Goal: Information Seeking & Learning: Check status

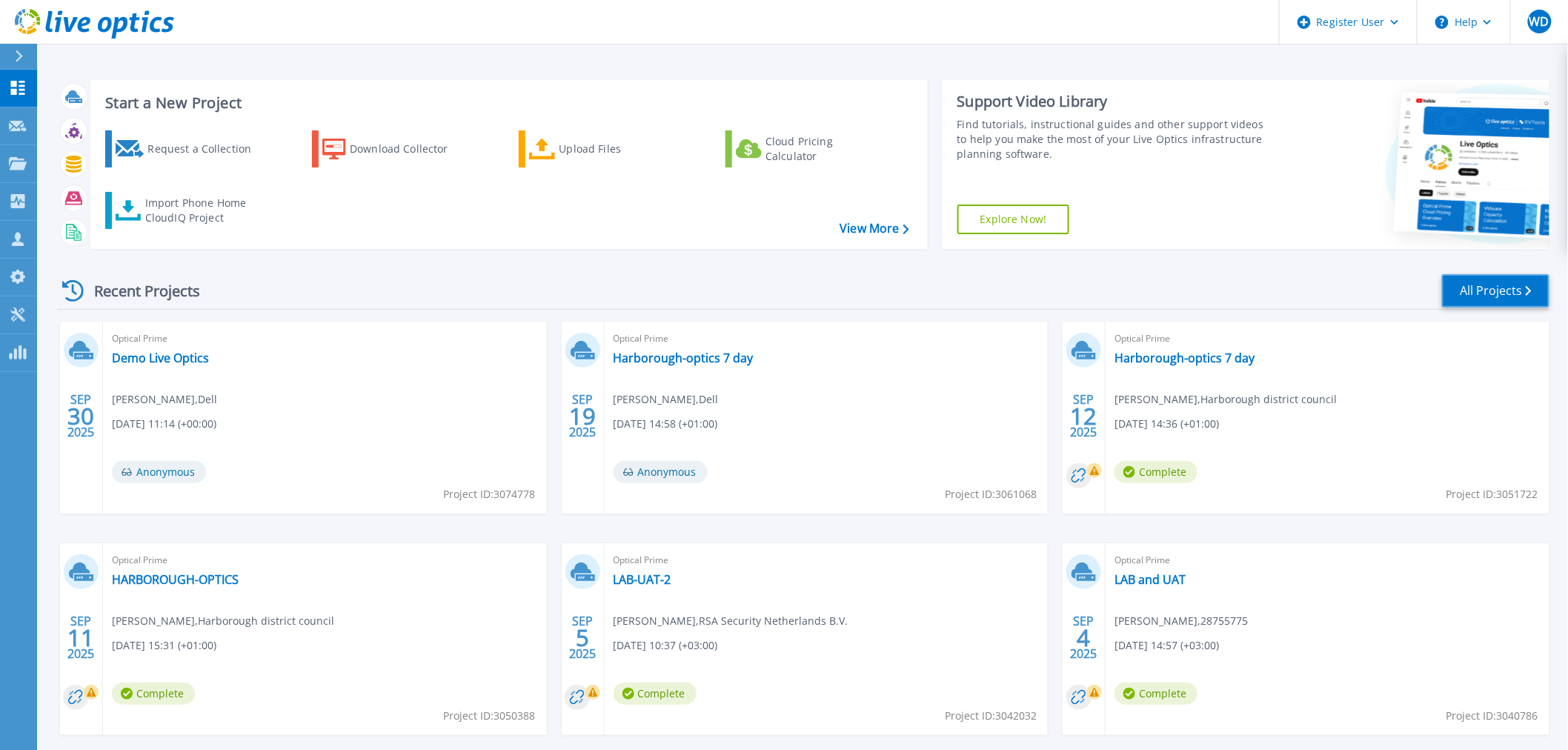
click at [1507, 292] on link "All Projects" at bounding box center [1496, 290] width 107 height 33
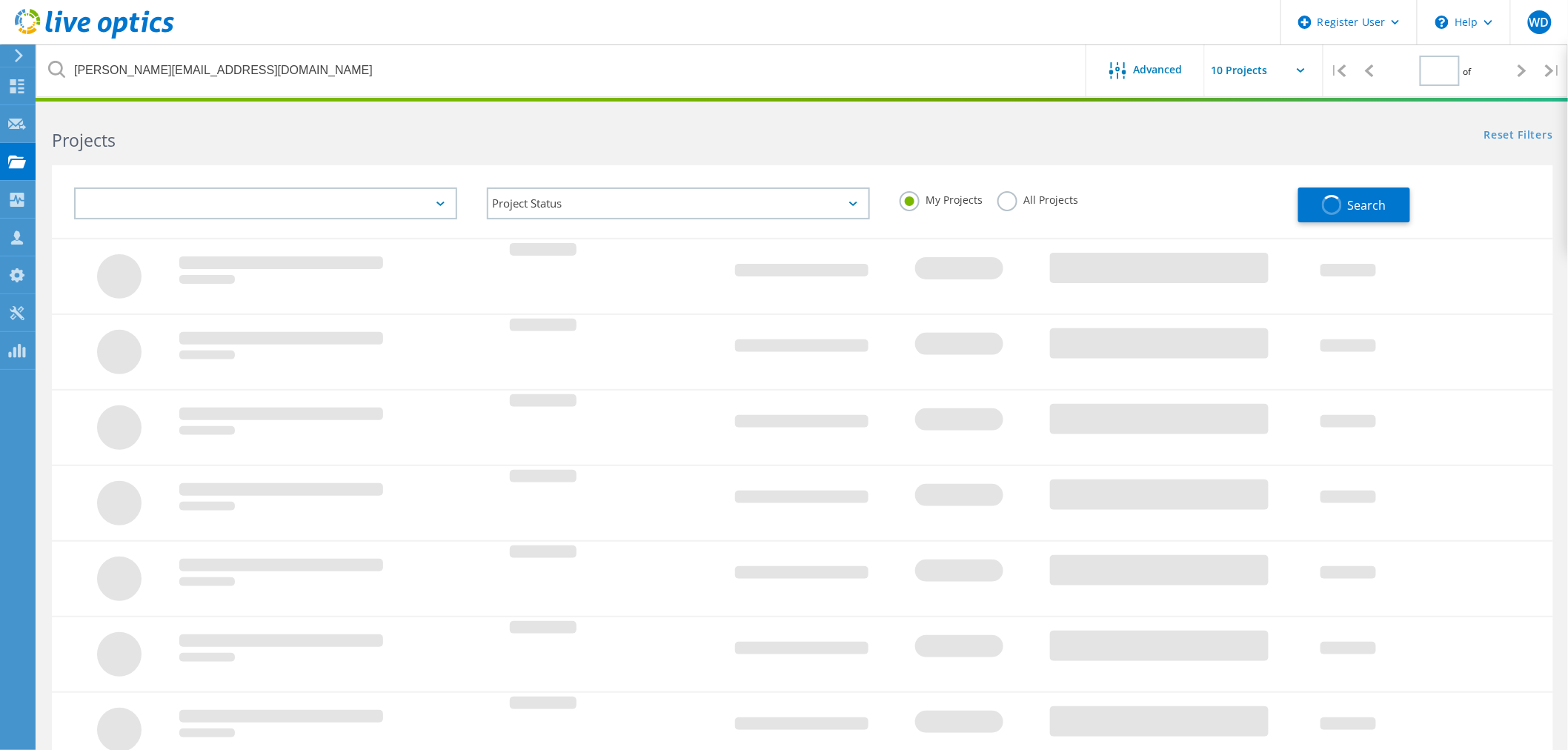
type input "1"
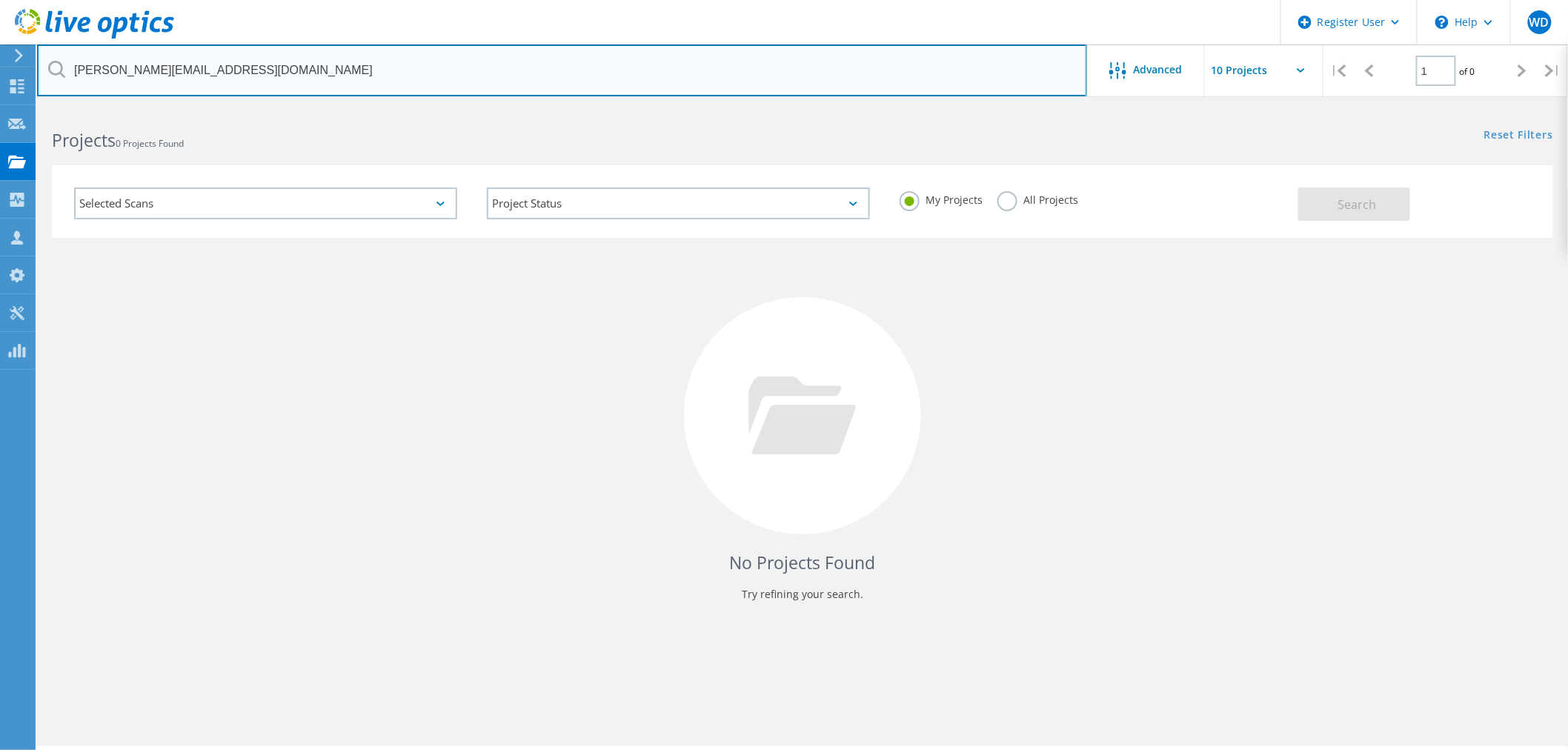
click at [300, 69] on input "s.evans@cabi.org" at bounding box center [562, 70] width 1050 height 52
drag, startPoint x: 300, startPoint y: 69, endPoint x: 0, endPoint y: 49, distance: 300.7
click at [0, 107] on div "Register User \n Help Explore Helpful Articles Contact Support WD Dell User Wil…" at bounding box center [784, 448] width 1568 height 683
click at [305, 71] on input "s.evans@cabi.org" at bounding box center [562, 70] width 1050 height 52
drag, startPoint x: 305, startPoint y: 71, endPoint x: 54, endPoint y: 75, distance: 251.0
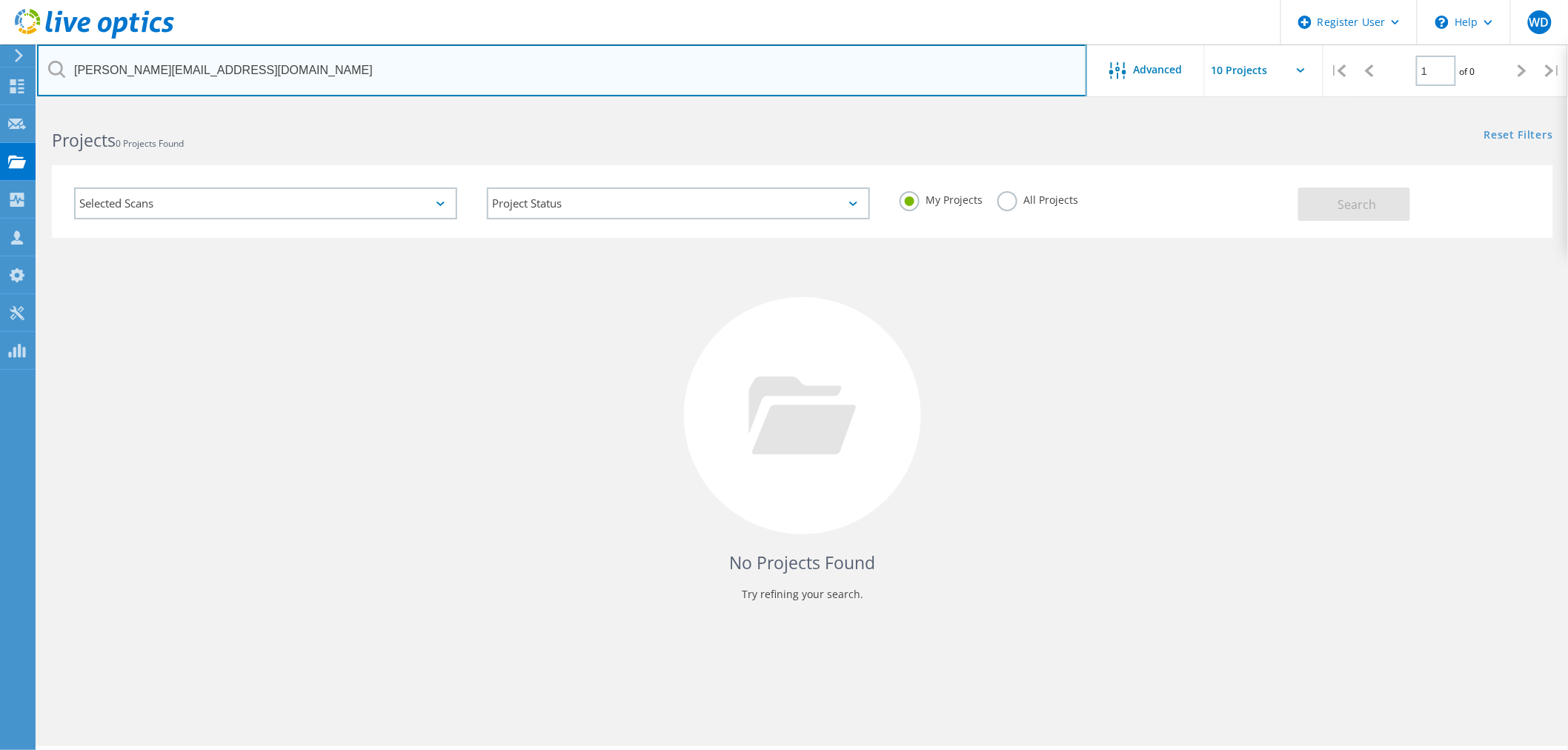
click at [54, 75] on div "s.evans@cabi.org" at bounding box center [561, 70] width 1049 height 52
paste input "melanie.macwan@caledonia.com"
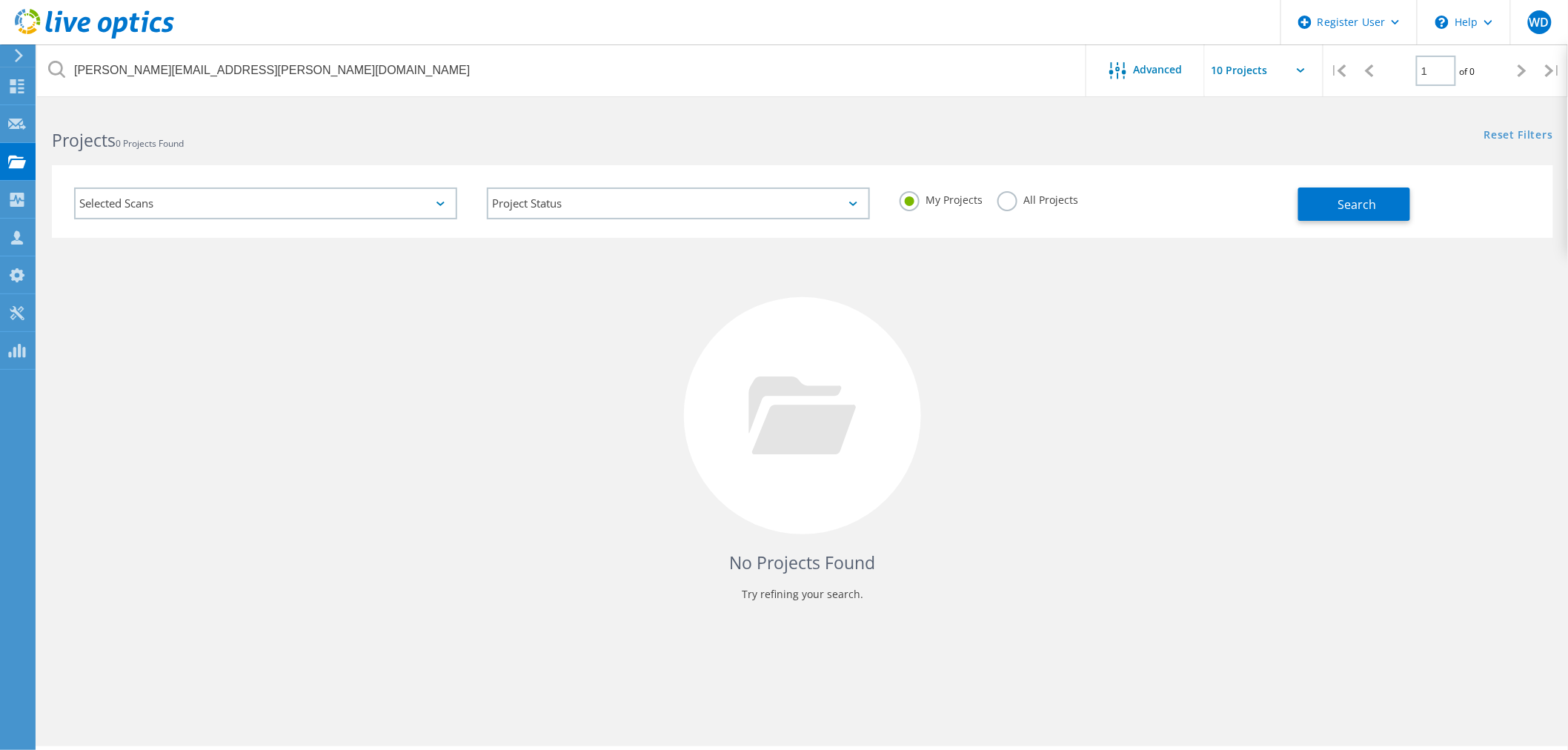
click at [379, 342] on div "No Projects Found Try refining your search." at bounding box center [802, 430] width 1501 height 383
click at [1328, 211] on button "Search" at bounding box center [1354, 204] width 112 height 33
click at [1005, 202] on label "All Projects" at bounding box center [1038, 197] width 81 height 14
click at [0, 0] on input "All Projects" at bounding box center [0, 0] width 0 height 0
click at [1369, 209] on span "Search" at bounding box center [1357, 204] width 39 height 16
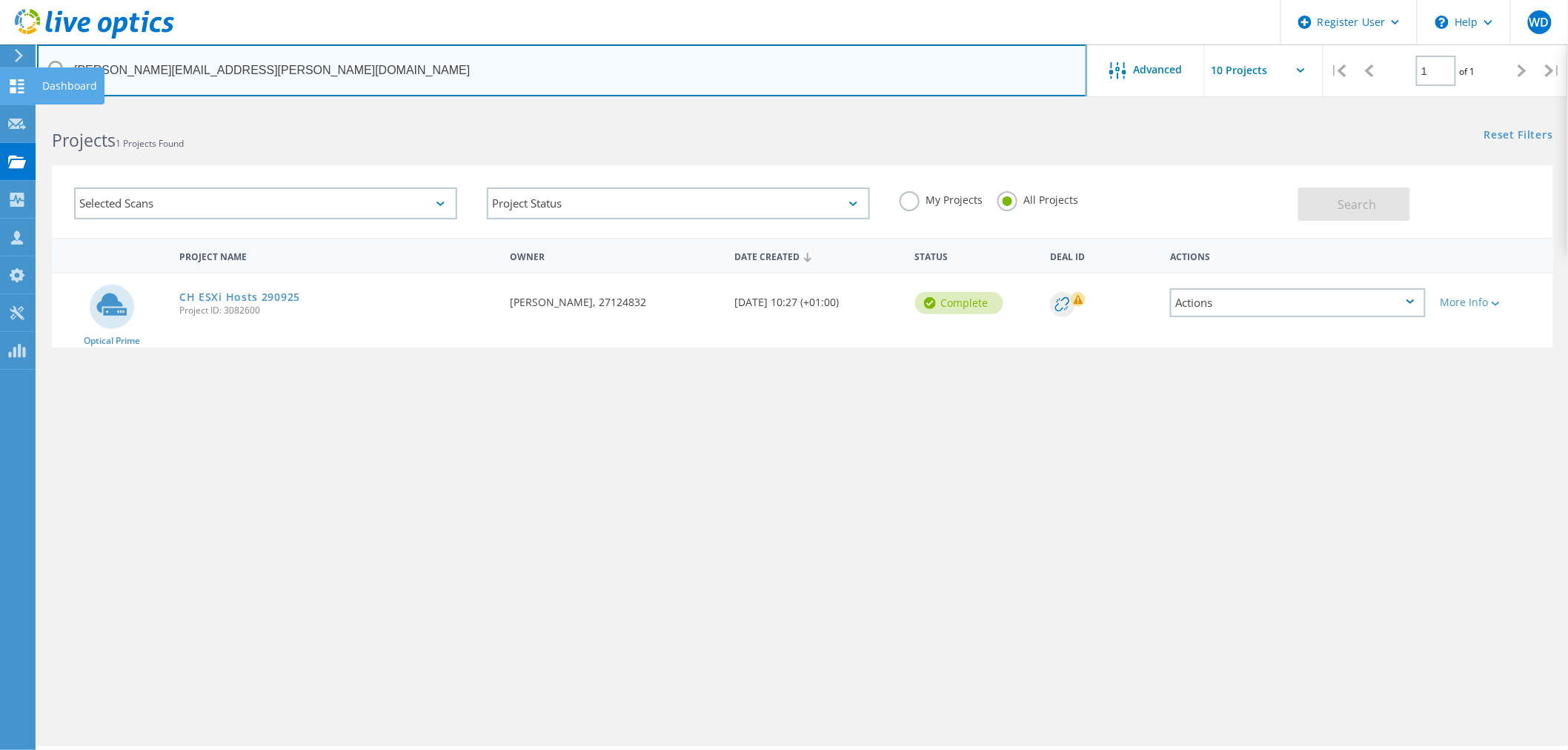
drag, startPoint x: 369, startPoint y: 69, endPoint x: 4, endPoint y: 82, distance: 365.2
click at [0, 107] on div "Register User \n Help Explore Helpful Articles Contact Support WD Dell User Wil…" at bounding box center [784, 448] width 1568 height 683
paste input "andy.grove"
drag, startPoint x: 500, startPoint y: 63, endPoint x: 58, endPoint y: 58, distance: 442.0
click at [0, 107] on div "Register User \n Help Explore Helpful Articles Contact Support WD Dell User Wil…" at bounding box center [784, 448] width 1568 height 683
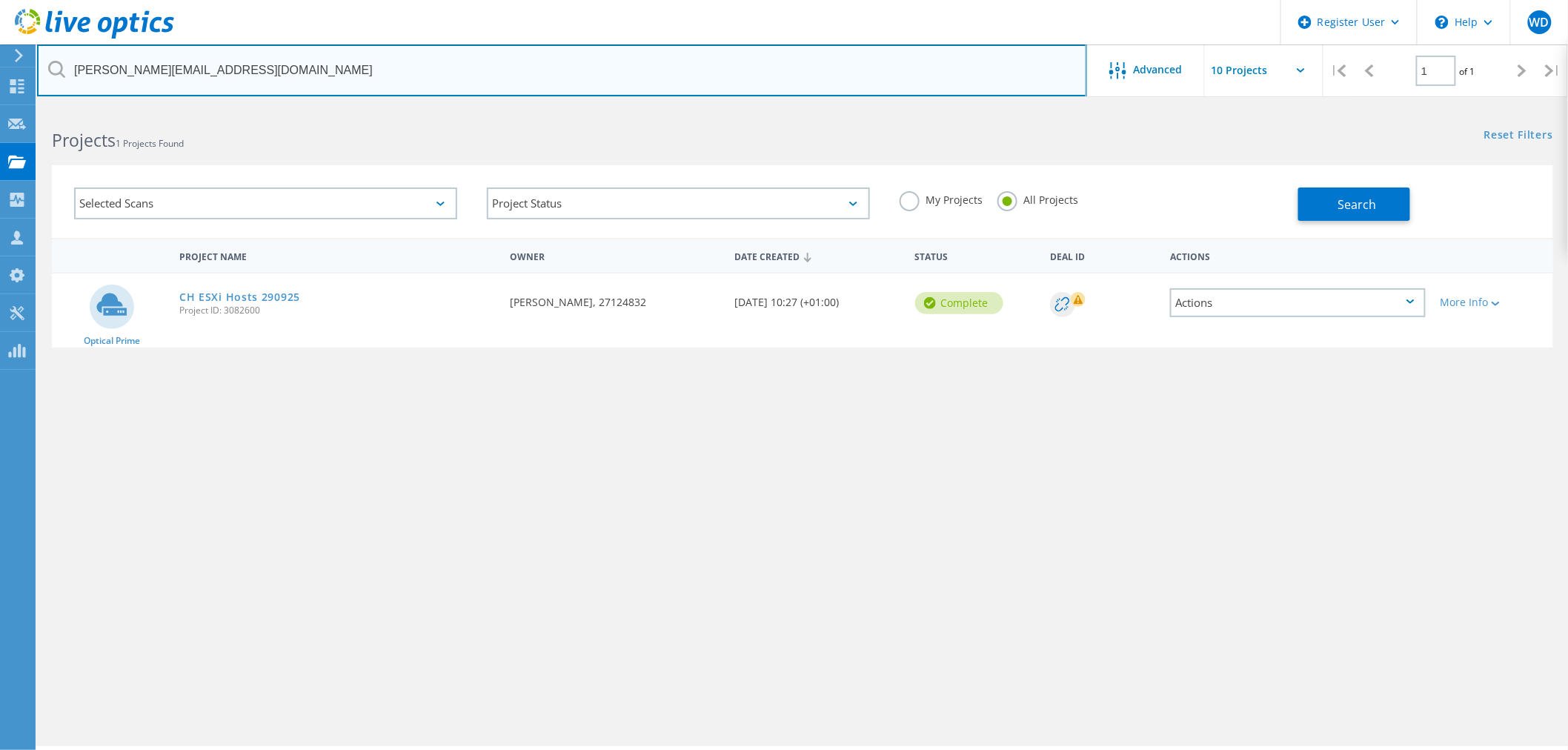
click at [434, 72] on input "melanie.maandy.grove@caledonia.com" at bounding box center [562, 70] width 1050 height 52
drag, startPoint x: 380, startPoint y: 78, endPoint x: 0, endPoint y: 63, distance: 380.3
click at [0, 107] on div "Register User \n Help Explore Helpful Articles Contact Support WD Dell User Wil…" at bounding box center [784, 448] width 1568 height 683
type input "m"
paste input "andy.grove@caledonia.com"
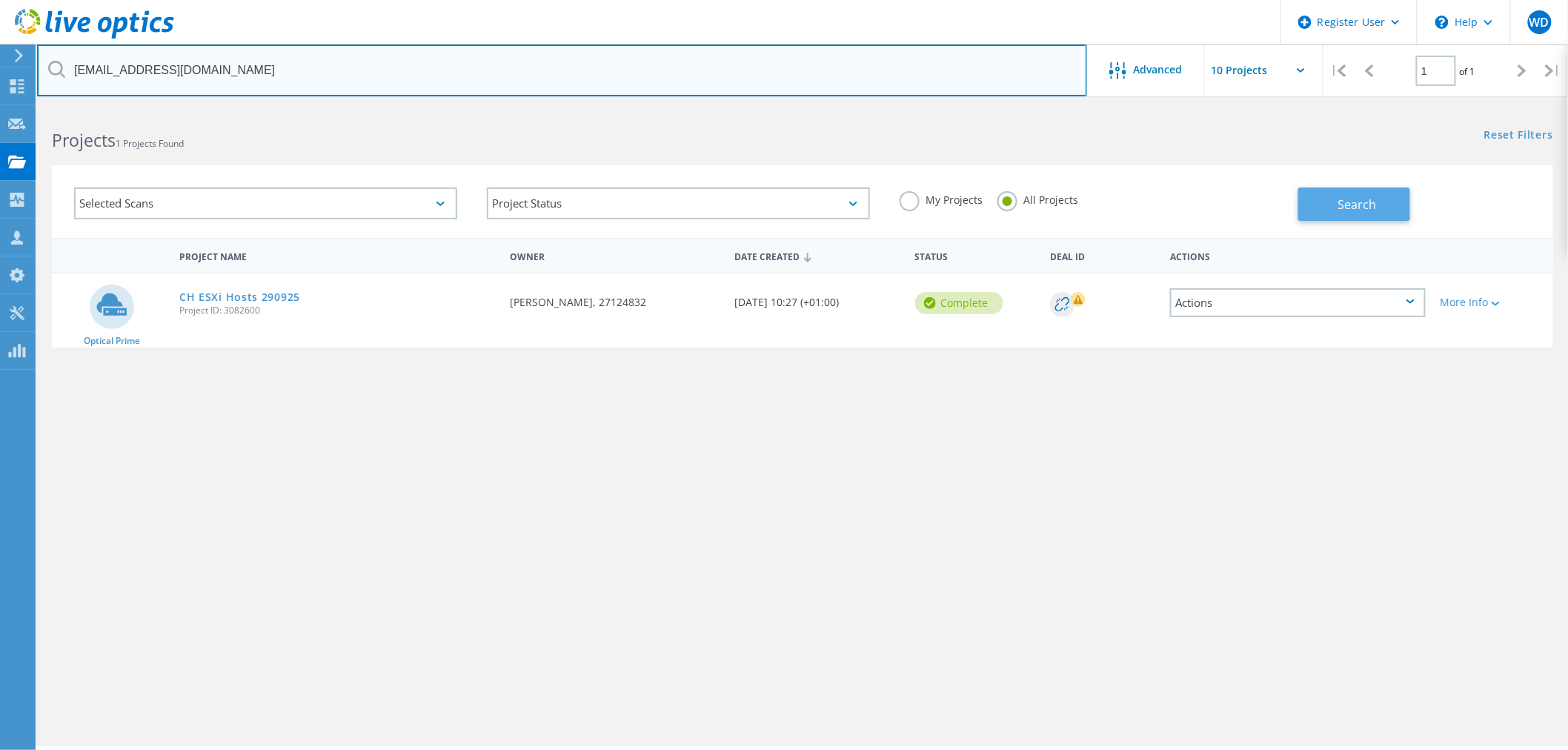
type input "andy.grove@caledonia.com"
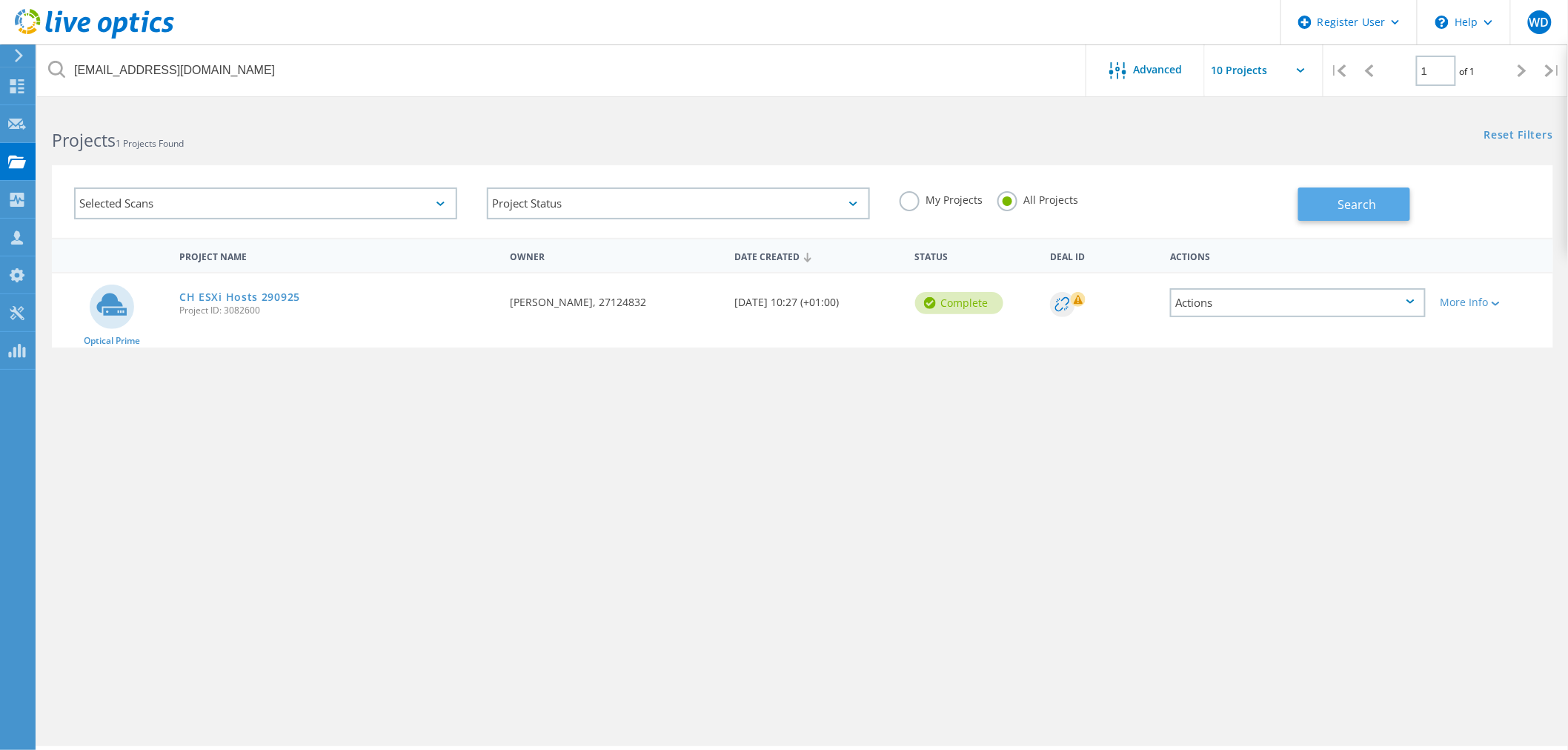
click at [1336, 203] on button "Search" at bounding box center [1354, 204] width 112 height 33
click at [257, 292] on link "Caledonia-VMware" at bounding box center [231, 297] width 103 height 10
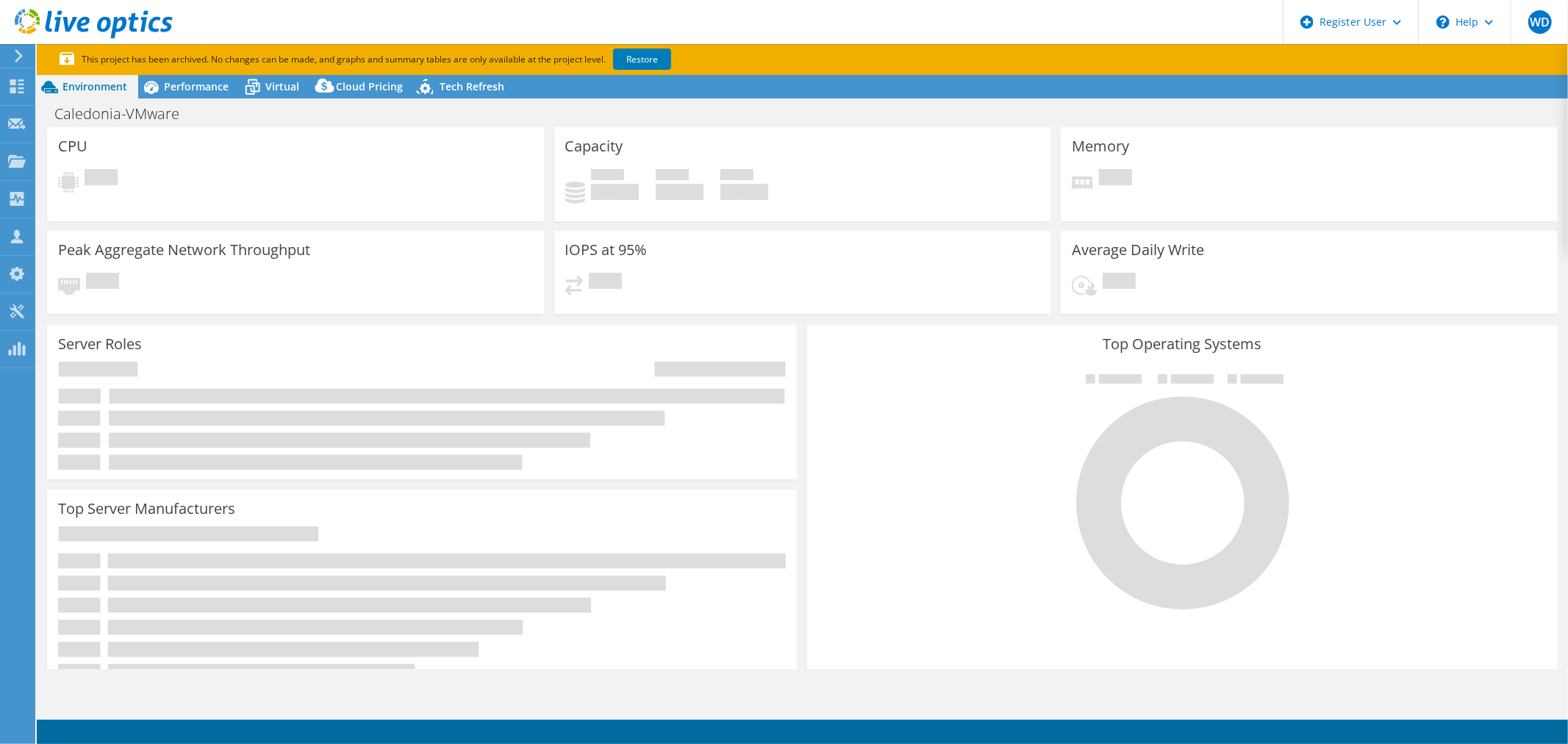
select select "EULondon"
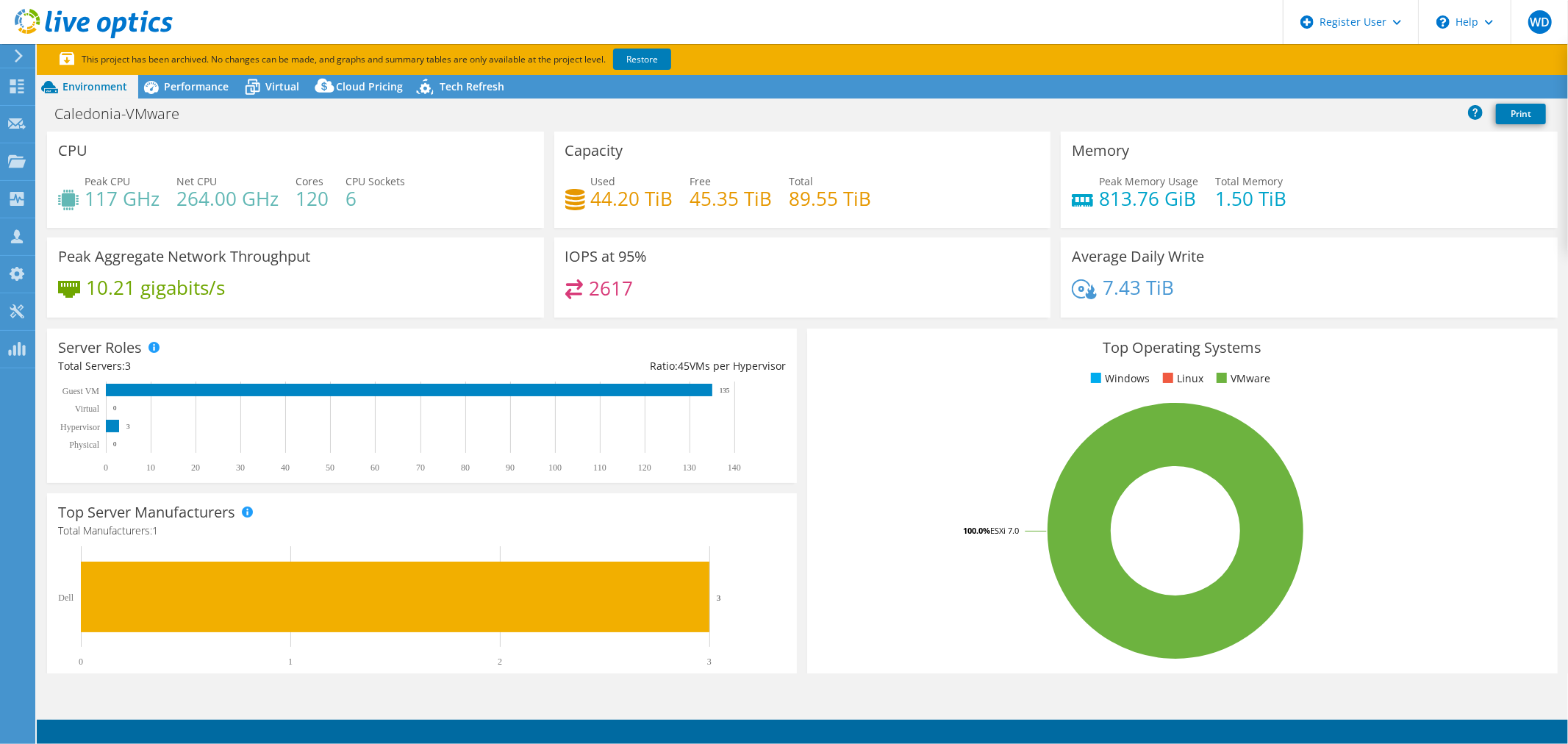
select select "EULondon"
select select "USD"
radio input "true"
radio input "false"
click at [113, 16] on icon at bounding box center [94, 23] width 158 height 30
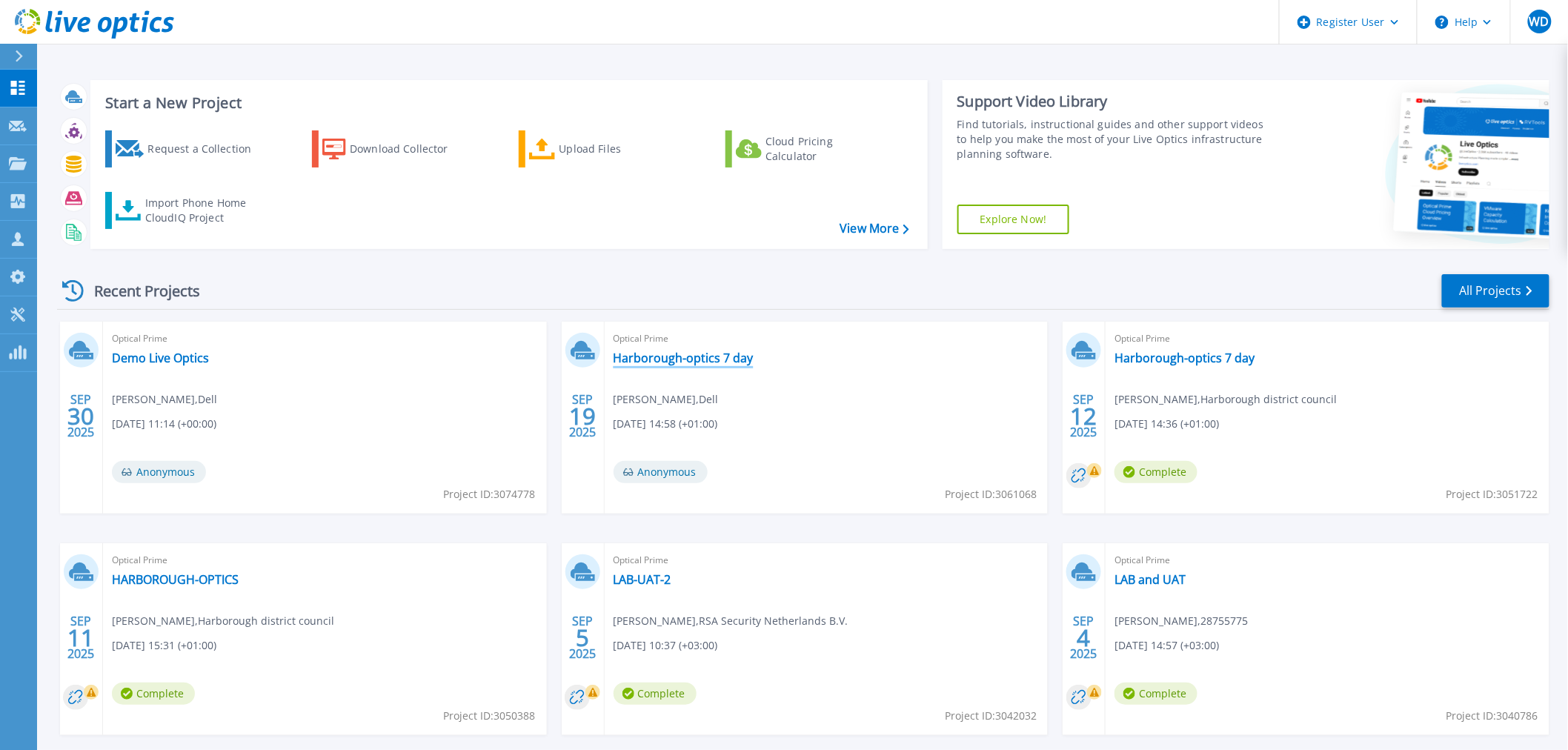
click at [721, 351] on link "Harborough-optics 7 day" at bounding box center [683, 358] width 140 height 15
